Goal: Task Accomplishment & Management: Manage account settings

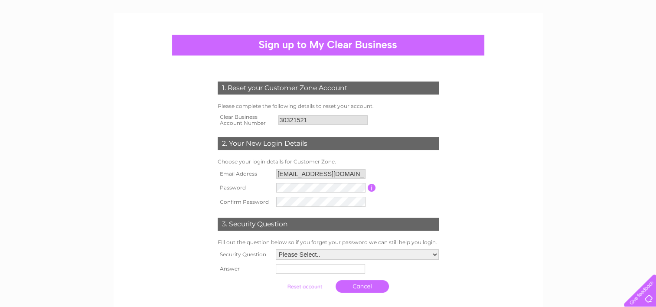
scroll to position [87, 0]
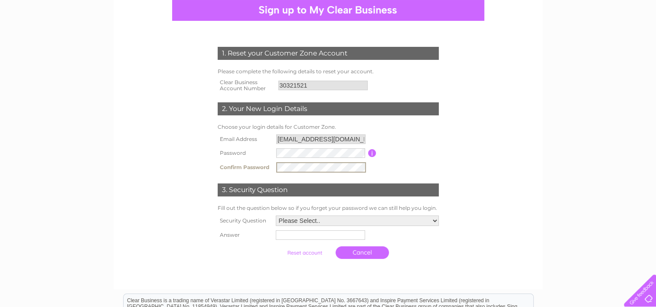
click at [384, 169] on table "Email Address mrdmharris@aol.com Password Password must be at least 6 character…" at bounding box center [329, 153] width 226 height 43
click at [302, 221] on select "Please Select.. In what town or city was your first job? In what town or city d…" at bounding box center [357, 220] width 163 height 10
select select "4"
click at [275, 215] on select "Please Select.. In what town or city was your first job? In what town or city d…" at bounding box center [357, 220] width 164 height 11
click at [290, 236] on input "text" at bounding box center [319, 235] width 89 height 10
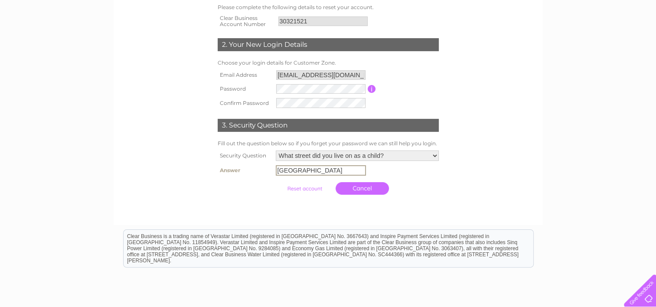
scroll to position [130, 0]
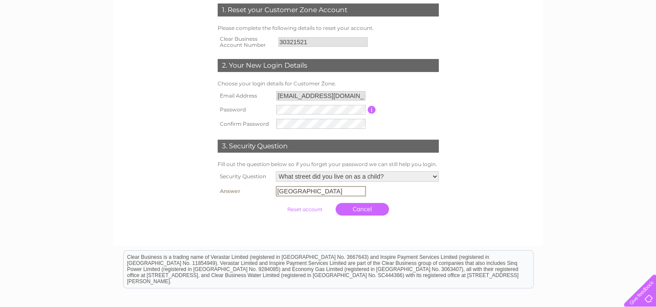
type input "Newcastle Road"
click at [302, 208] on input "submit" at bounding box center [304, 209] width 53 height 12
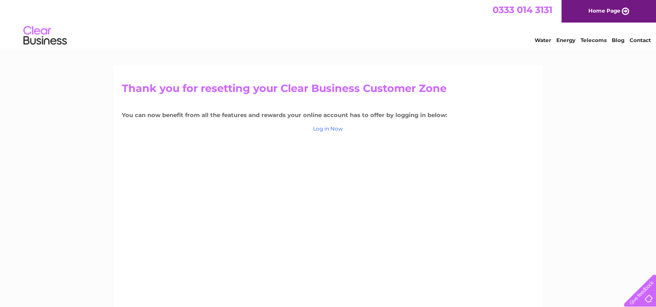
click at [334, 129] on link "Log in Now" at bounding box center [328, 128] width 30 height 7
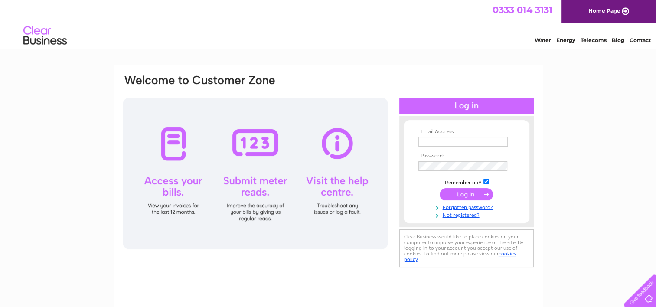
type input "mrdmharris@aol.com"
click at [451, 194] on input "submit" at bounding box center [466, 194] width 53 height 12
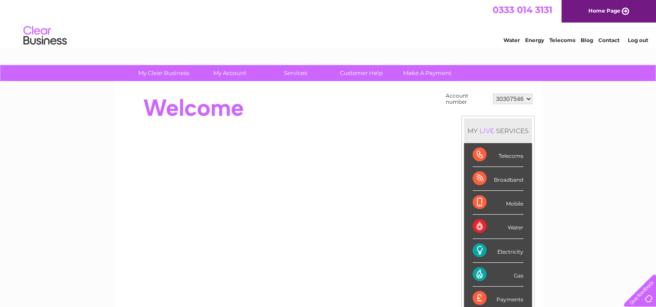
click at [515, 226] on div "Water" at bounding box center [498, 227] width 51 height 24
click at [482, 226] on div "Water" at bounding box center [498, 227] width 51 height 24
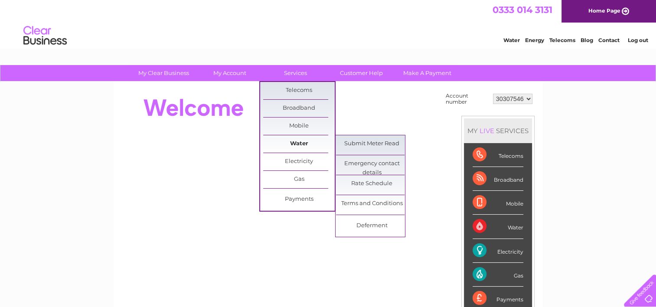
click at [294, 141] on link "Water" at bounding box center [299, 143] width 72 height 17
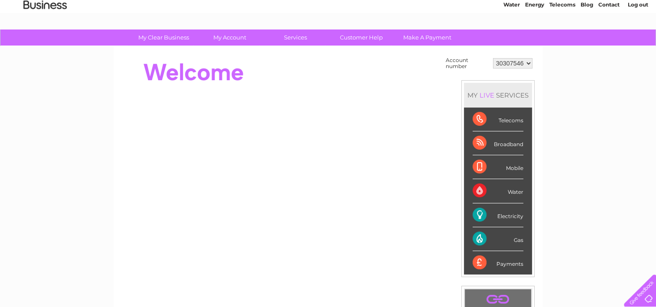
scroll to position [87, 0]
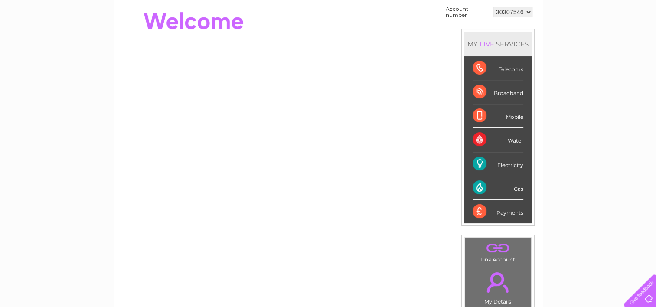
click at [514, 140] on div "Water" at bounding box center [498, 140] width 51 height 24
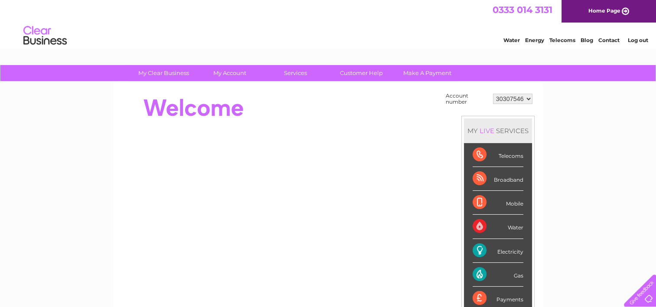
scroll to position [0, 0]
click at [371, 116] on div at bounding box center [280, 108] width 316 height 35
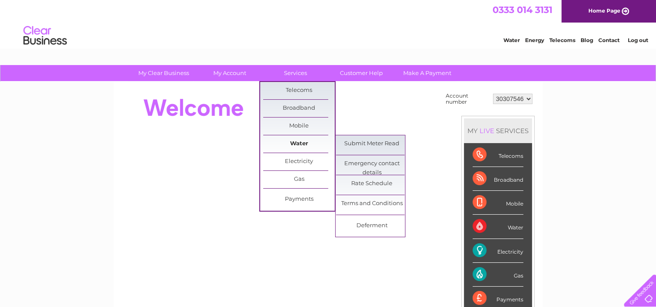
click at [302, 140] on link "Water" at bounding box center [299, 143] width 72 height 17
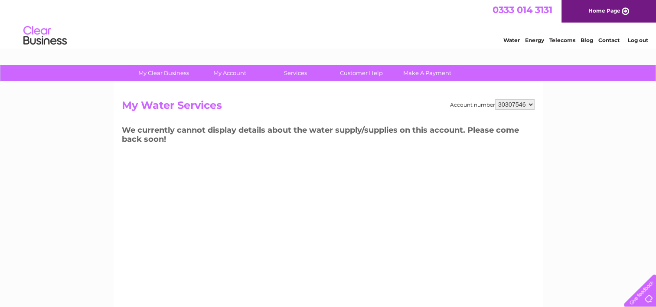
click at [533, 105] on select "30307546" at bounding box center [514, 104] width 39 height 10
click at [194, 40] on div "Water Energy Telecoms Blog Contact Log out" at bounding box center [328, 37] width 656 height 28
